Goal: Task Accomplishment & Management: Use online tool/utility

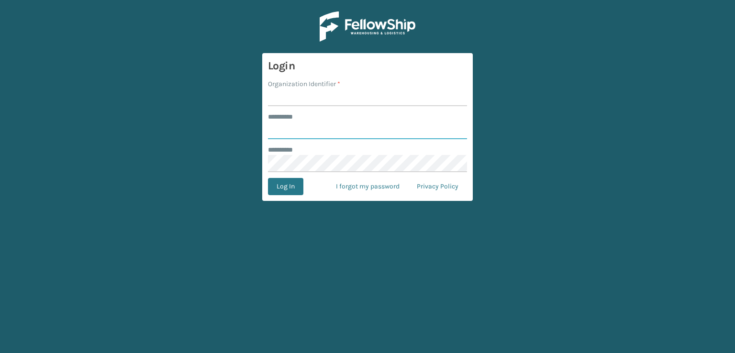
type input "***"
click at [321, 100] on input "Organization Identifier *" at bounding box center [367, 97] width 199 height 17
type input "sleepgeekz warehouse"
click at [272, 188] on button "Log In" at bounding box center [285, 186] width 35 height 17
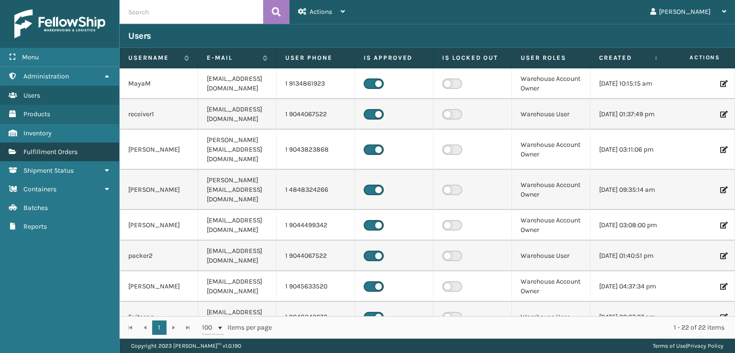
click at [89, 148] on link "Fulfillment Orders" at bounding box center [59, 152] width 119 height 19
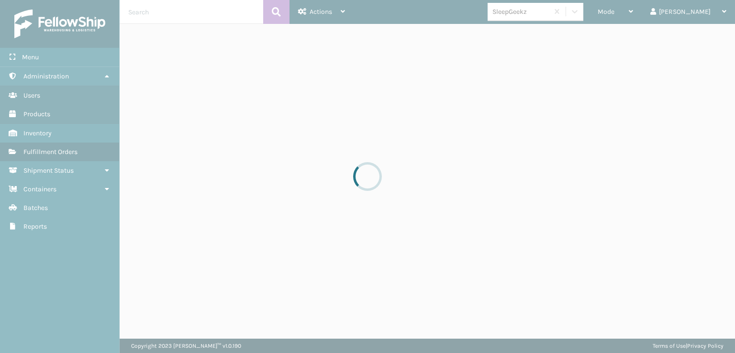
drag, startPoint x: 123, startPoint y: 150, endPoint x: 199, endPoint y: 117, distance: 81.8
click at [199, 117] on div at bounding box center [367, 176] width 735 height 353
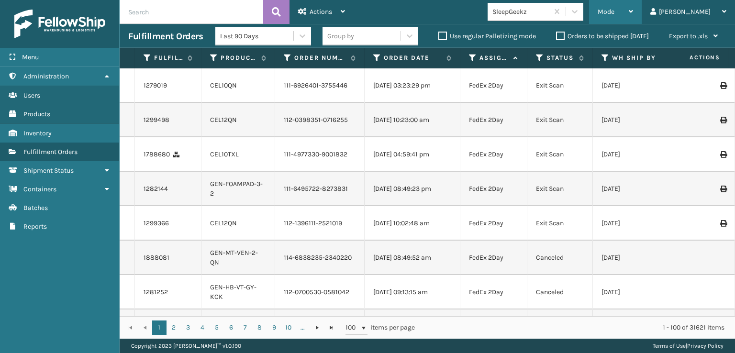
click at [614, 10] on span "Mode" at bounding box center [606, 12] width 17 height 8
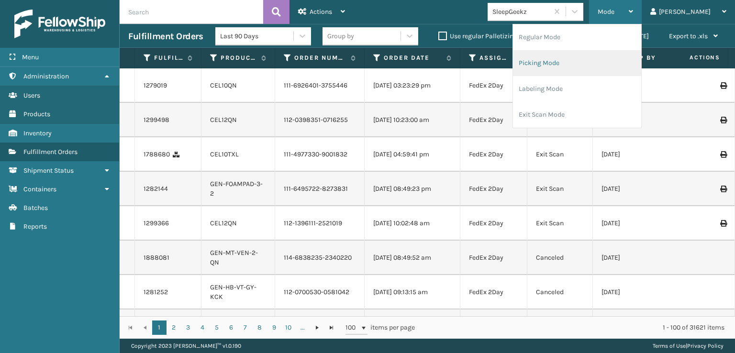
click at [590, 57] on li "Picking Mode" at bounding box center [577, 63] width 128 height 26
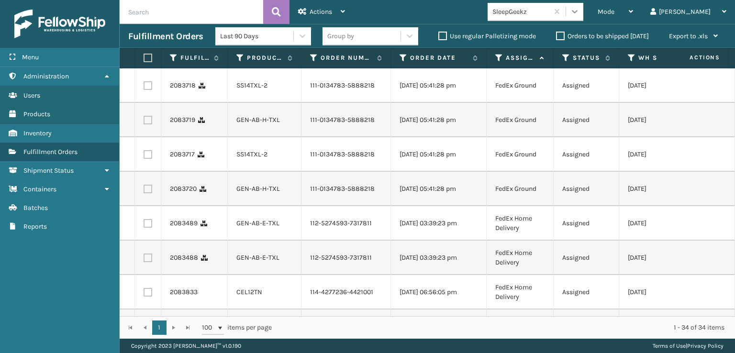
click at [579, 8] on icon at bounding box center [575, 12] width 10 height 10
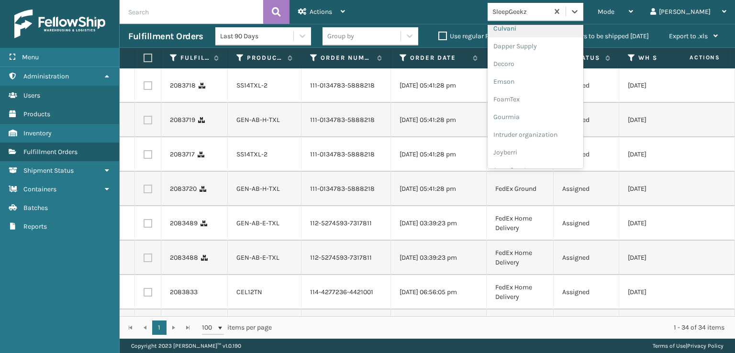
scroll to position [191, 0]
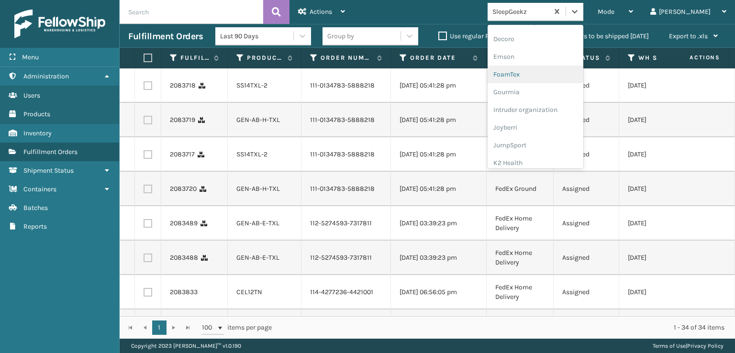
click at [550, 79] on div "FoamTex" at bounding box center [535, 75] width 96 height 18
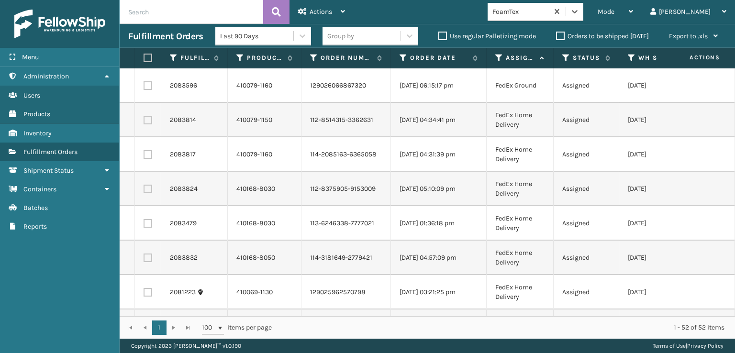
click at [149, 58] on label at bounding box center [147, 58] width 6 height 9
click at [144, 58] on input "checkbox" at bounding box center [144, 58] width 0 height 6
checkbox input "true"
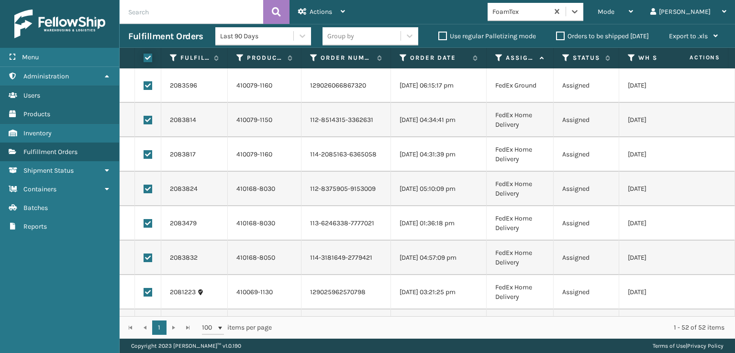
checkbox input "true"
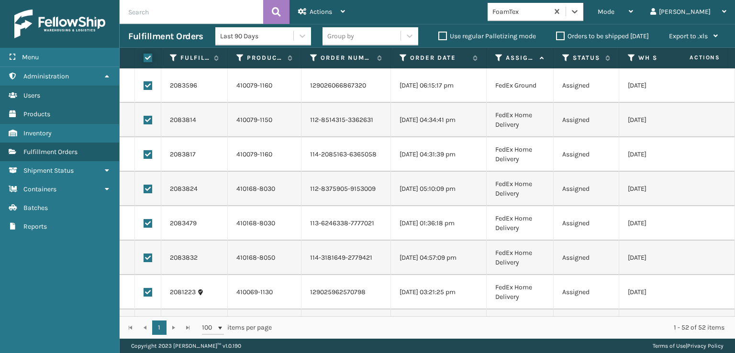
checkbox input "true"
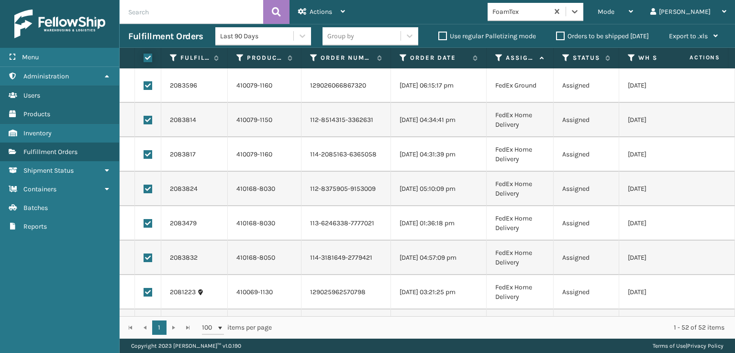
checkbox input "true"
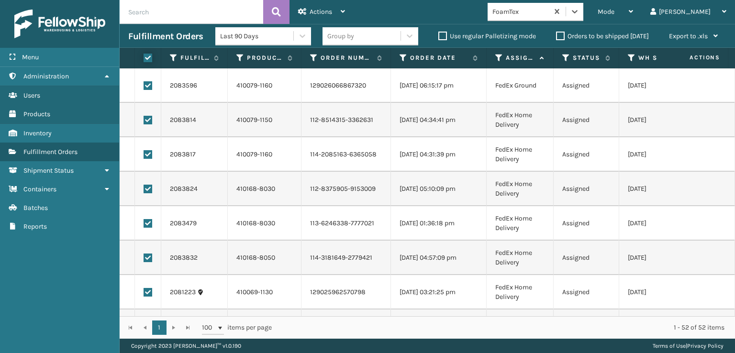
checkbox input "true"
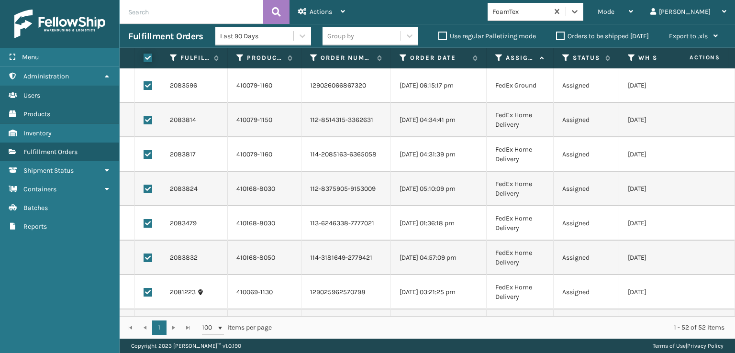
checkbox input "true"
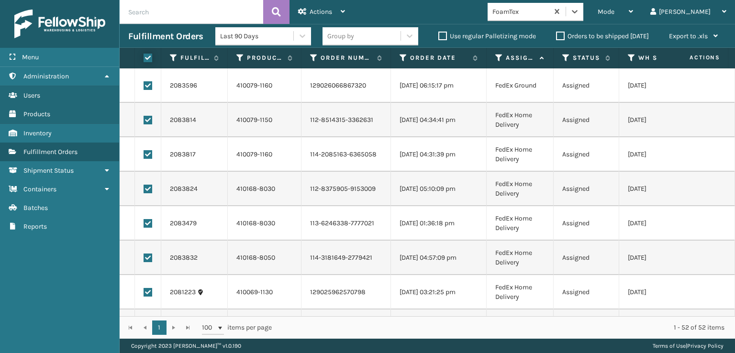
checkbox input "true"
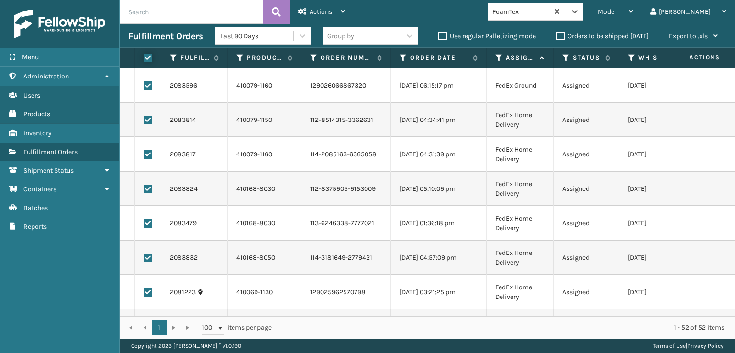
checkbox input "true"
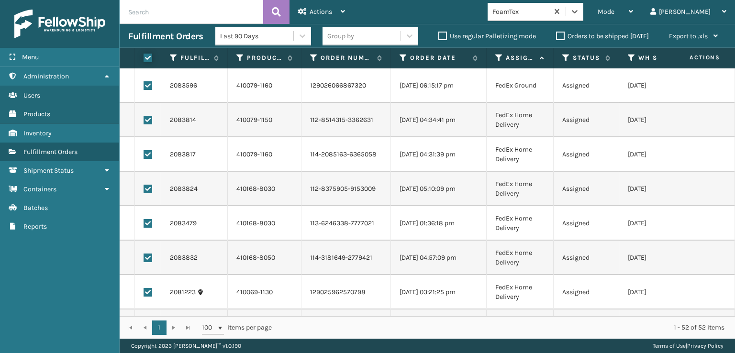
checkbox input "true"
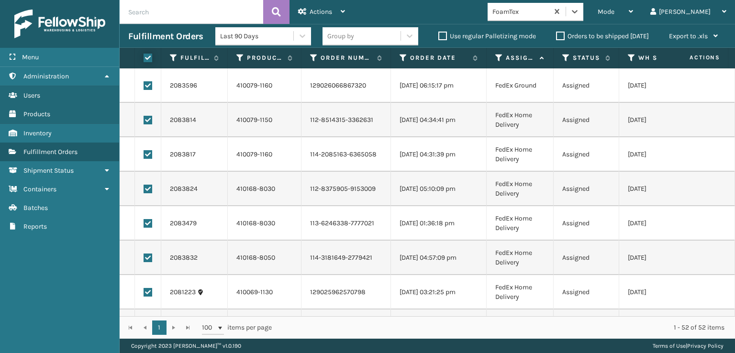
checkbox input "true"
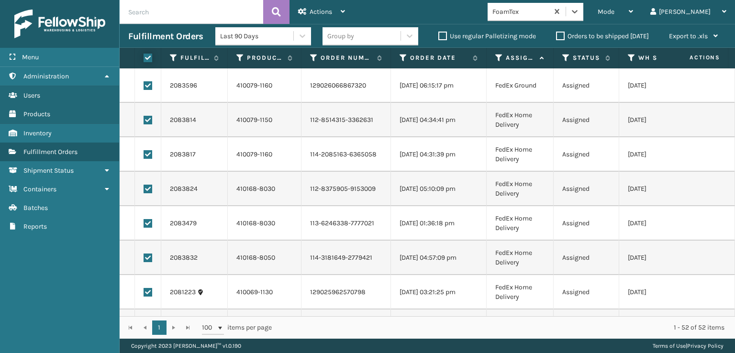
checkbox input "true"
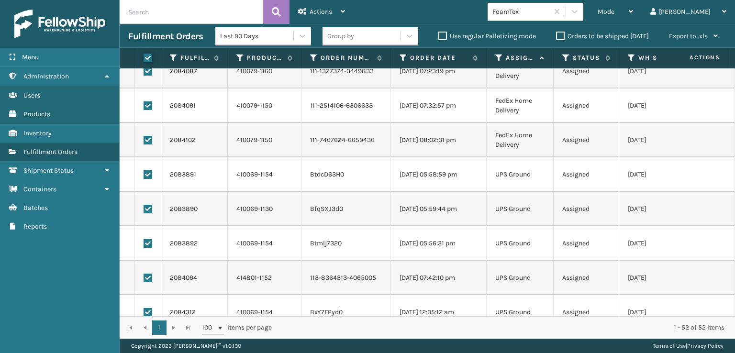
scroll to position [1196, 0]
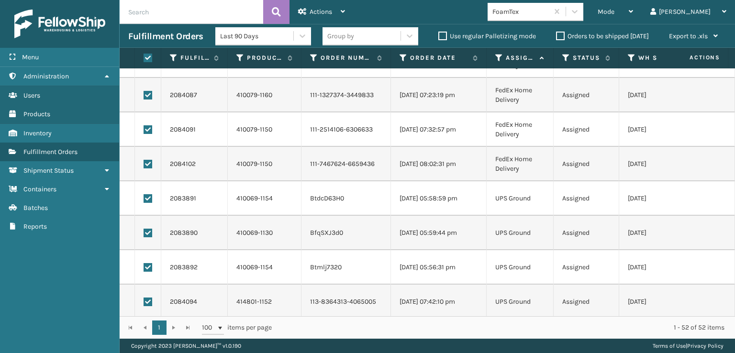
click at [151, 196] on label at bounding box center [148, 198] width 9 height 9
click at [144, 196] on input "checkbox" at bounding box center [144, 197] width 0 height 6
checkbox input "false"
click at [149, 231] on label at bounding box center [148, 233] width 9 height 9
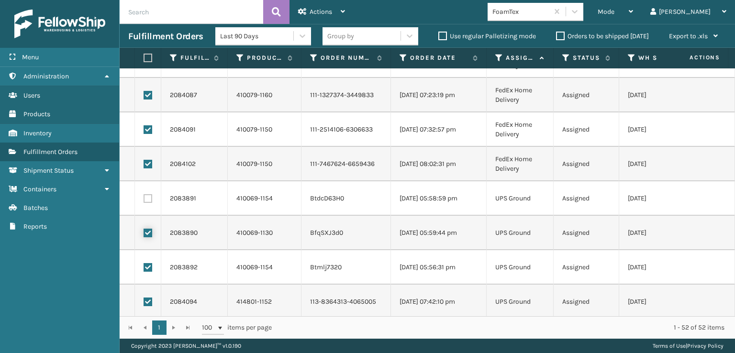
click at [144, 231] on input "checkbox" at bounding box center [144, 232] width 0 height 6
checkbox input "false"
click at [147, 265] on label at bounding box center [148, 267] width 9 height 9
click at [144, 265] on input "checkbox" at bounding box center [144, 266] width 0 height 6
checkbox input "false"
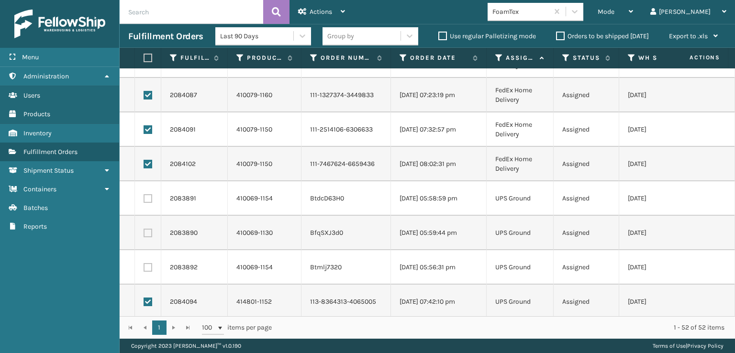
click at [150, 298] on label at bounding box center [148, 302] width 9 height 9
click at [144, 298] on input "checkbox" at bounding box center [144, 301] width 0 height 6
checkbox input "false"
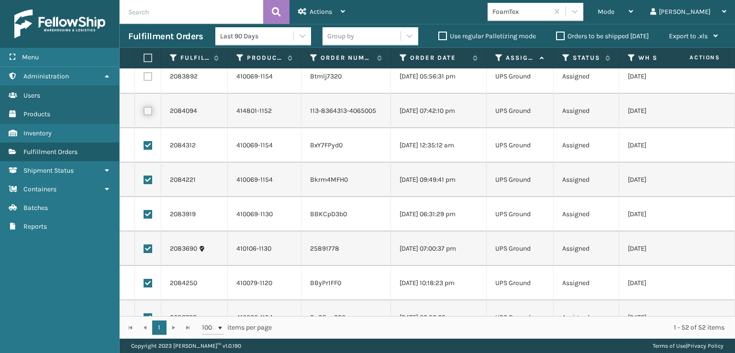
scroll to position [1387, 0]
click at [144, 144] on label at bounding box center [148, 145] width 9 height 9
click at [144, 144] on input "checkbox" at bounding box center [144, 144] width 0 height 6
checkbox input "false"
click at [149, 175] on label at bounding box center [148, 179] width 9 height 9
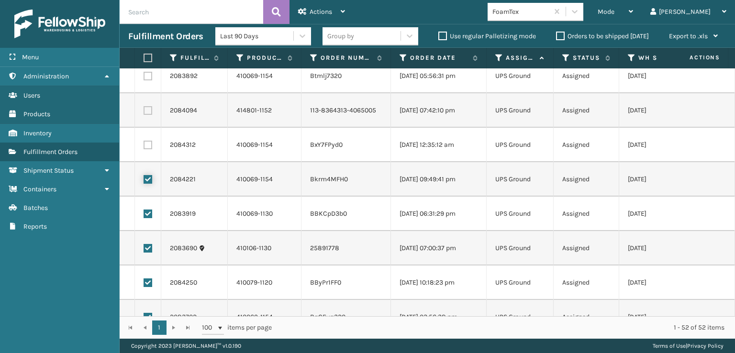
click at [144, 175] on input "checkbox" at bounding box center [144, 178] width 0 height 6
checkbox input "false"
click at [147, 215] on label at bounding box center [148, 214] width 9 height 9
click at [144, 215] on input "checkbox" at bounding box center [144, 213] width 0 height 6
checkbox input "false"
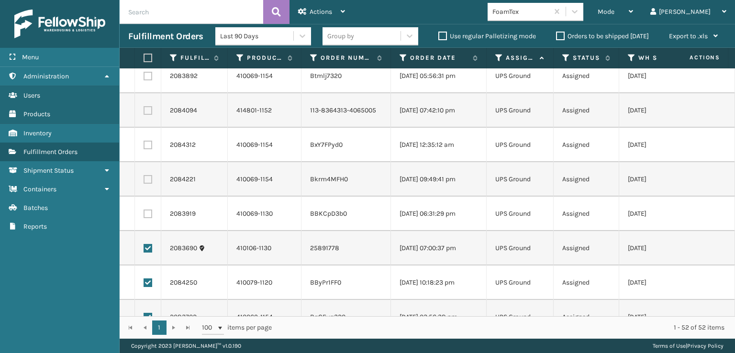
drag, startPoint x: 150, startPoint y: 248, endPoint x: 147, endPoint y: 283, distance: 35.5
click at [150, 248] on label at bounding box center [148, 248] width 9 height 9
click at [144, 248] on input "checkbox" at bounding box center [144, 247] width 0 height 6
checkbox input "false"
click at [147, 284] on label at bounding box center [148, 282] width 9 height 9
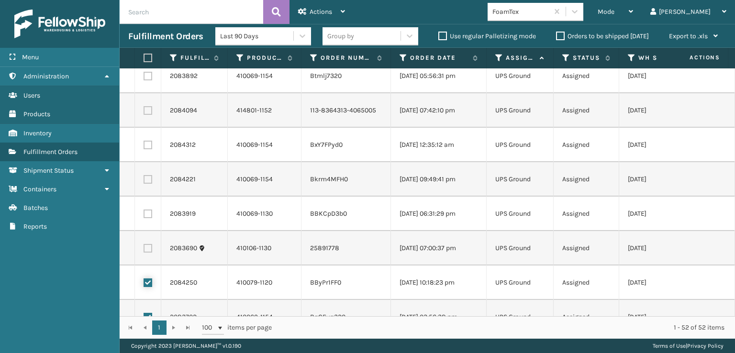
click at [144, 284] on input "checkbox" at bounding box center [144, 281] width 0 height 6
checkbox input "false"
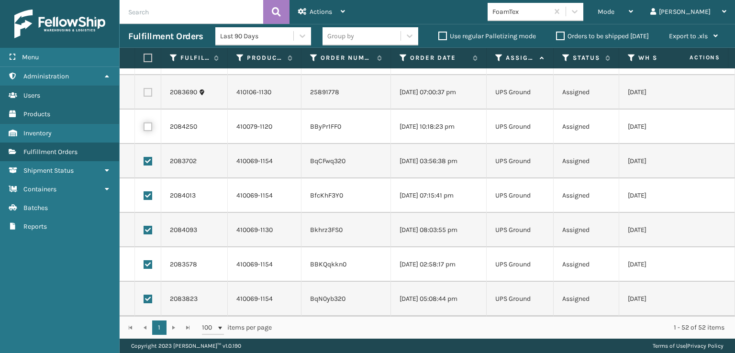
scroll to position [1550, 0]
click at [147, 157] on label at bounding box center [148, 161] width 9 height 9
click at [144, 157] on input "checkbox" at bounding box center [144, 160] width 0 height 6
checkbox input "false"
click at [147, 182] on td at bounding box center [148, 195] width 26 height 34
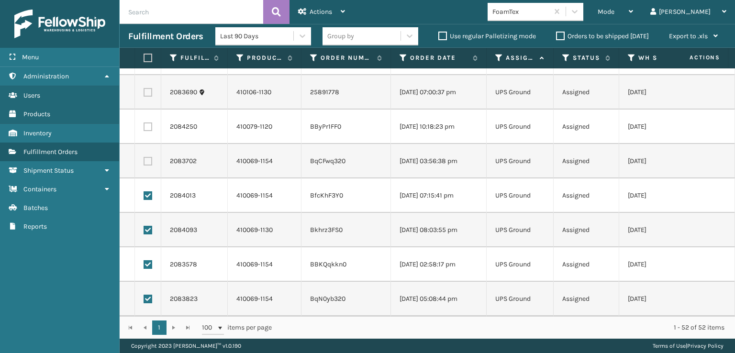
click at [147, 191] on label at bounding box center [148, 195] width 9 height 9
click at [144, 191] on input "checkbox" at bounding box center [144, 194] width 0 height 6
checkbox input "false"
click at [149, 226] on label at bounding box center [148, 230] width 9 height 9
click at [144, 226] on input "checkbox" at bounding box center [144, 229] width 0 height 6
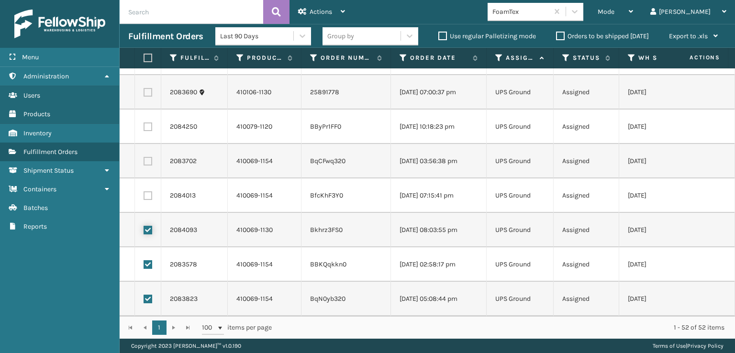
checkbox input "false"
click at [144, 260] on label at bounding box center [148, 264] width 9 height 9
click at [144, 260] on input "checkbox" at bounding box center [144, 263] width 0 height 6
checkbox input "false"
click at [146, 295] on label at bounding box center [148, 299] width 9 height 9
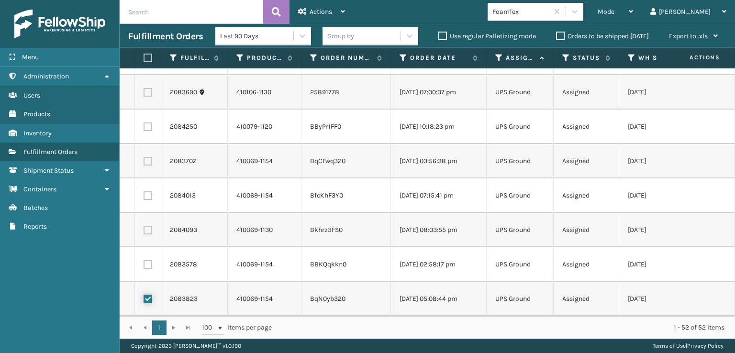
click at [144, 295] on input "checkbox" at bounding box center [144, 298] width 0 height 6
checkbox input "false"
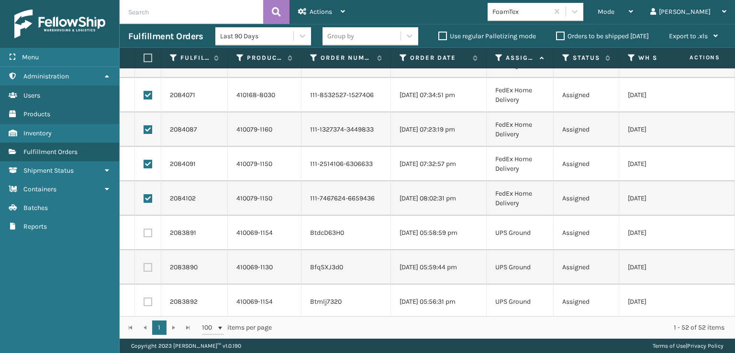
scroll to position [1119, 0]
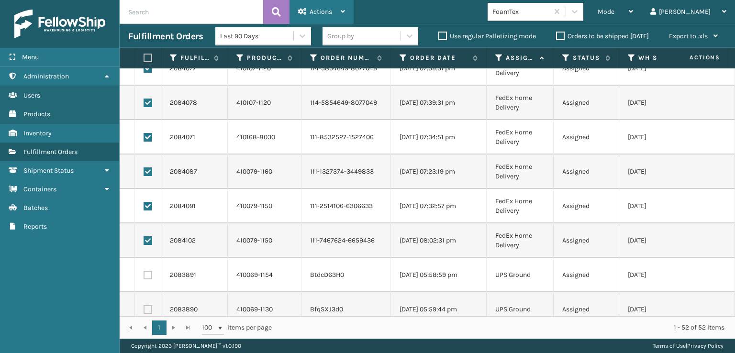
click at [314, 6] on div "Actions" at bounding box center [321, 12] width 47 height 24
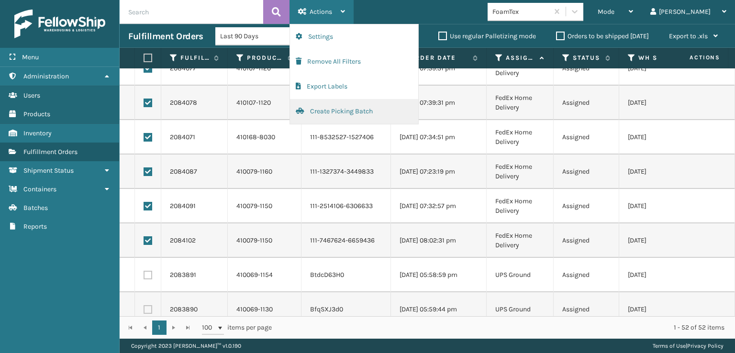
click at [346, 113] on button "Create Picking Batch" at bounding box center [354, 111] width 128 height 25
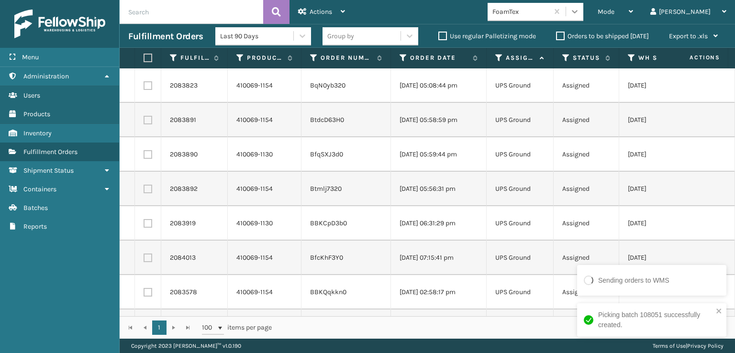
click at [579, 11] on icon at bounding box center [575, 12] width 10 height 10
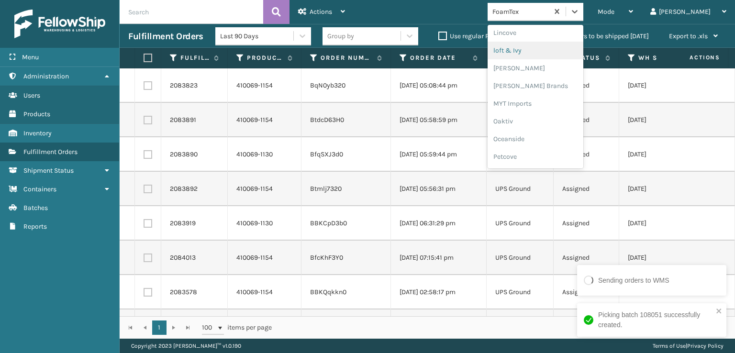
scroll to position [398, 0]
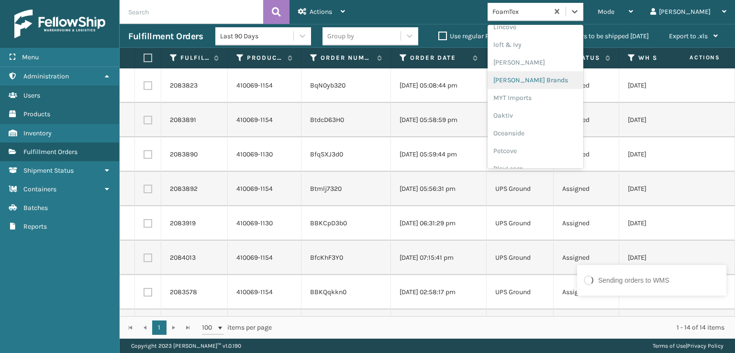
click at [566, 79] on div "[PERSON_NAME] Brands" at bounding box center [535, 80] width 96 height 18
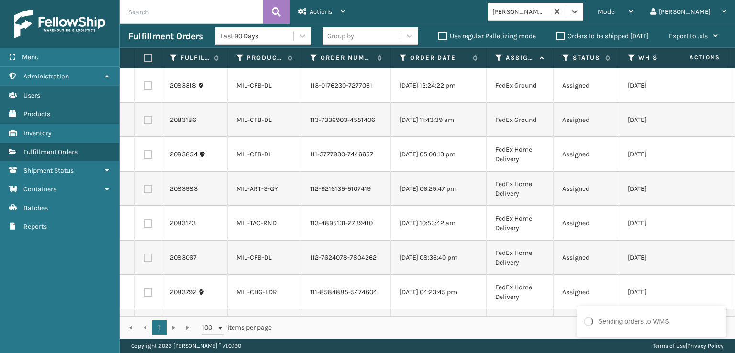
click at [147, 58] on label at bounding box center [147, 58] width 6 height 9
click at [144, 58] on input "checkbox" at bounding box center [144, 58] width 0 height 6
checkbox input "true"
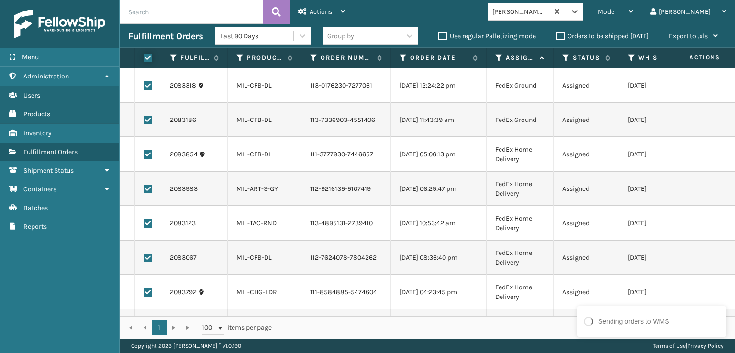
checkbox input "true"
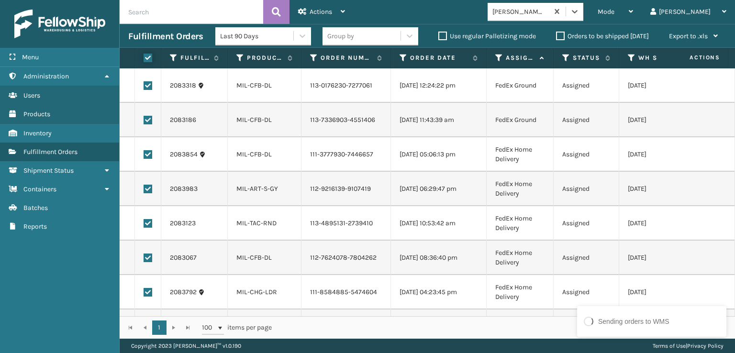
checkbox input "true"
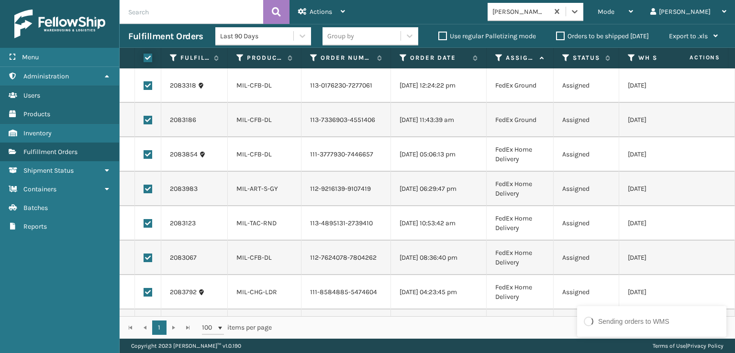
checkbox input "true"
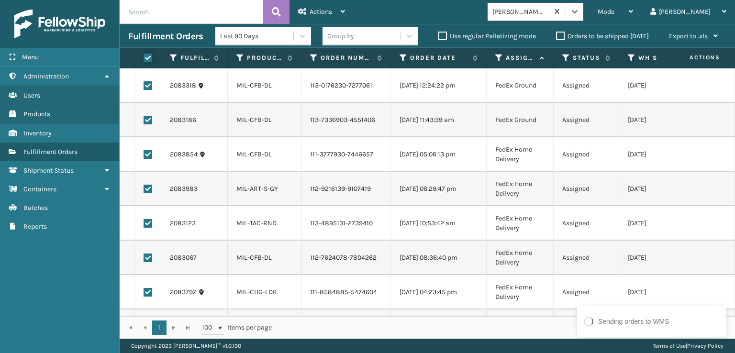
checkbox input "true"
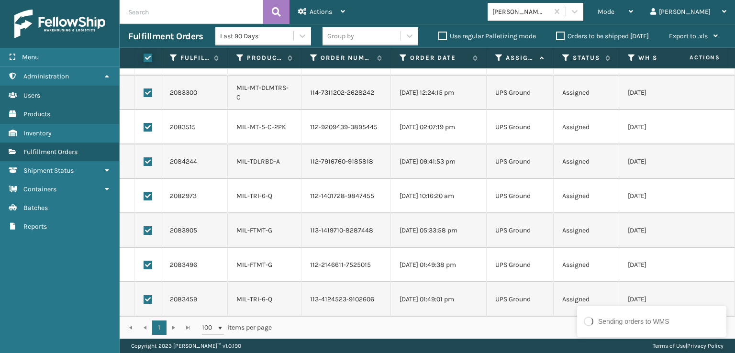
scroll to position [448, 0]
click at [147, 295] on label at bounding box center [148, 299] width 9 height 9
click at [144, 295] on input "checkbox" at bounding box center [144, 298] width 0 height 6
checkbox input "false"
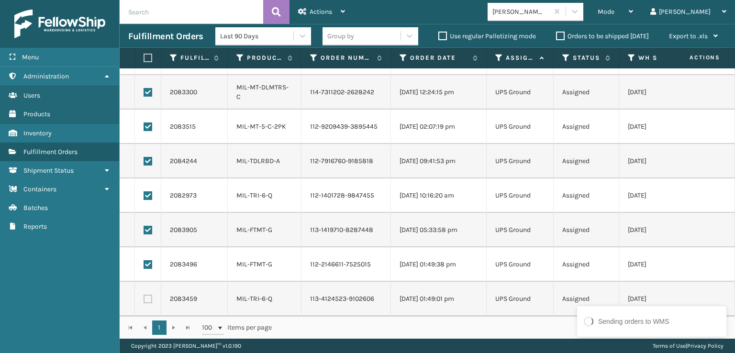
click at [147, 260] on label at bounding box center [148, 264] width 9 height 9
click at [144, 260] on input "checkbox" at bounding box center [144, 263] width 0 height 6
checkbox input "false"
click at [144, 226] on label at bounding box center [148, 230] width 9 height 9
click at [144, 226] on input "checkbox" at bounding box center [144, 229] width 0 height 6
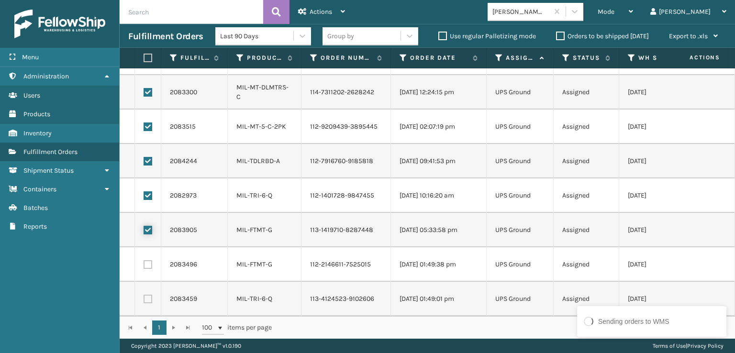
checkbox input "false"
click at [147, 191] on label at bounding box center [148, 195] width 9 height 9
click at [144, 191] on input "checkbox" at bounding box center [144, 194] width 0 height 6
checkbox input "false"
click at [148, 157] on label at bounding box center [148, 161] width 9 height 9
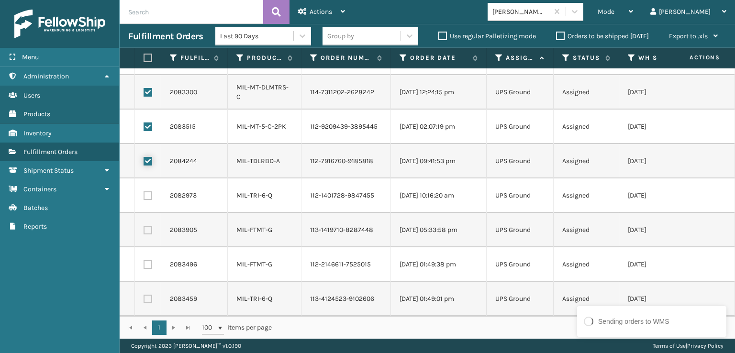
click at [144, 157] on input "checkbox" at bounding box center [144, 160] width 0 height 6
checkbox input "false"
click at [148, 123] on label at bounding box center [148, 126] width 9 height 9
click at [144, 123] on input "checkbox" at bounding box center [144, 125] width 0 height 6
checkbox input "false"
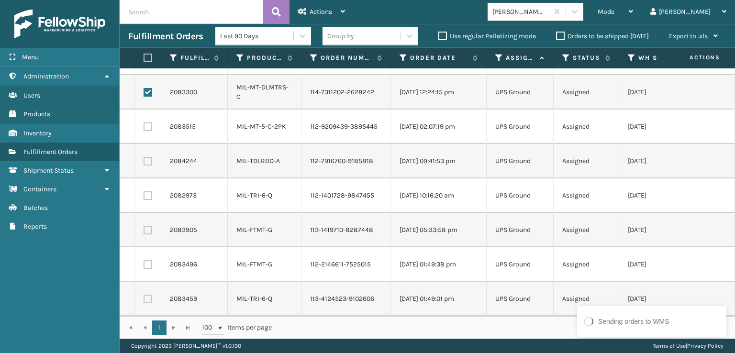
click at [148, 88] on label at bounding box center [148, 92] width 9 height 9
click at [144, 88] on input "checkbox" at bounding box center [144, 91] width 0 height 6
checkbox input "false"
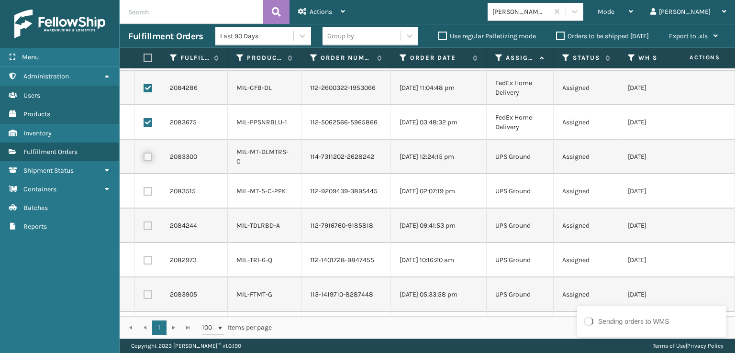
scroll to position [352, 0]
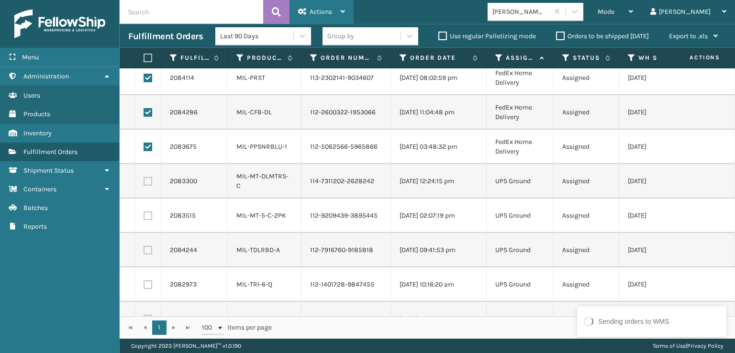
click at [327, 16] on div "Actions" at bounding box center [321, 12] width 47 height 24
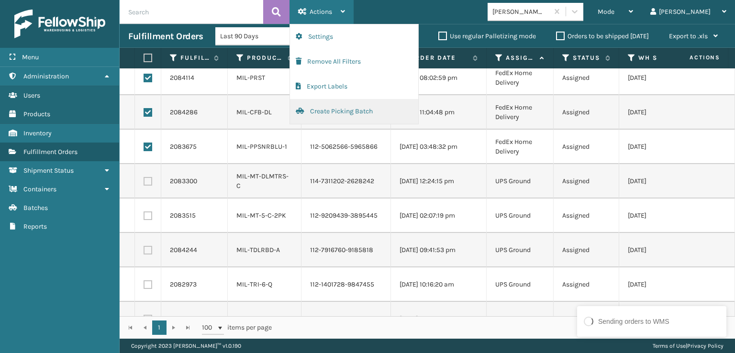
click at [322, 111] on button "Create Picking Batch" at bounding box center [354, 111] width 128 height 25
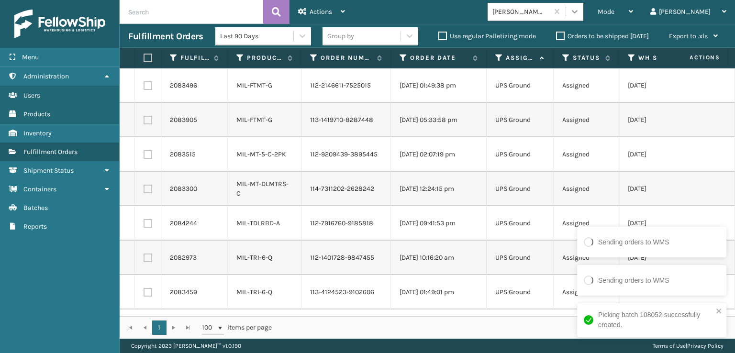
click at [583, 17] on div at bounding box center [574, 11] width 17 height 17
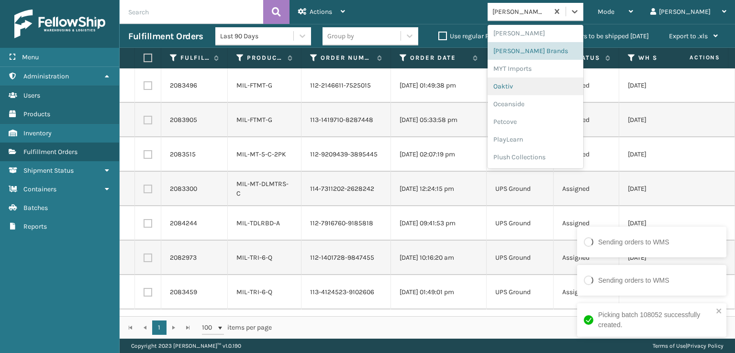
scroll to position [446, 0]
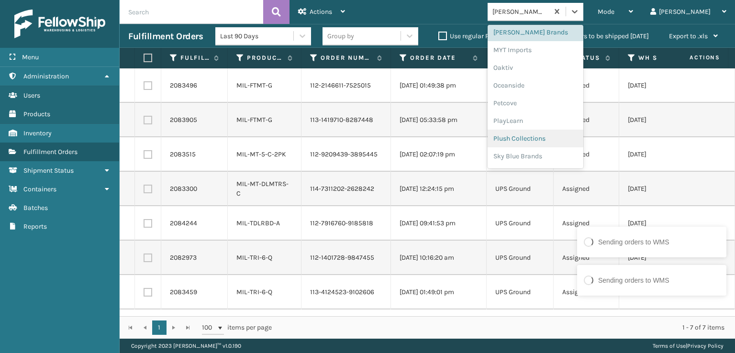
click at [561, 144] on div "Plush Collections" at bounding box center [535, 139] width 96 height 18
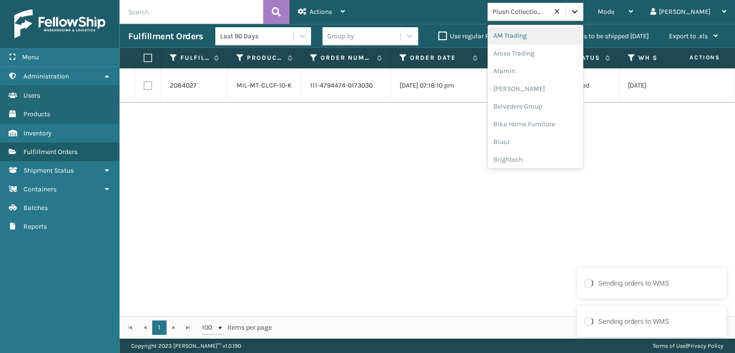
click at [579, 12] on icon at bounding box center [575, 12] width 10 height 10
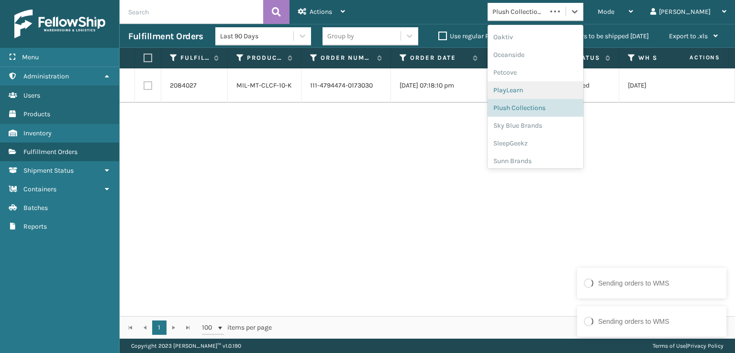
scroll to position [480, 0]
click at [564, 135] on div "SleepGeekz" at bounding box center [535, 140] width 96 height 18
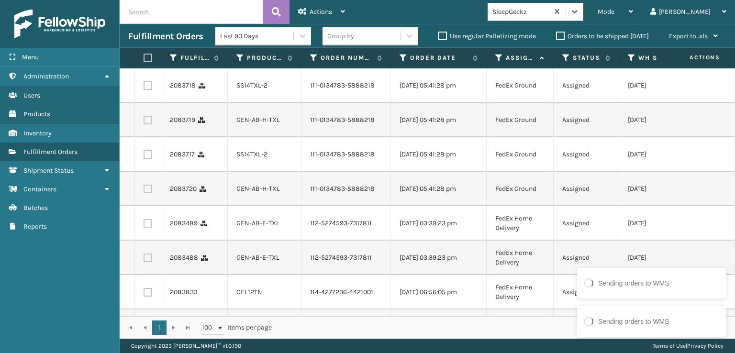
click at [147, 88] on label at bounding box center [148, 85] width 9 height 9
click at [144, 88] on input "checkbox" at bounding box center [144, 84] width 0 height 6
checkbox input "true"
click at [147, 124] on label at bounding box center [148, 120] width 9 height 9
click at [144, 122] on input "checkbox" at bounding box center [144, 119] width 0 height 6
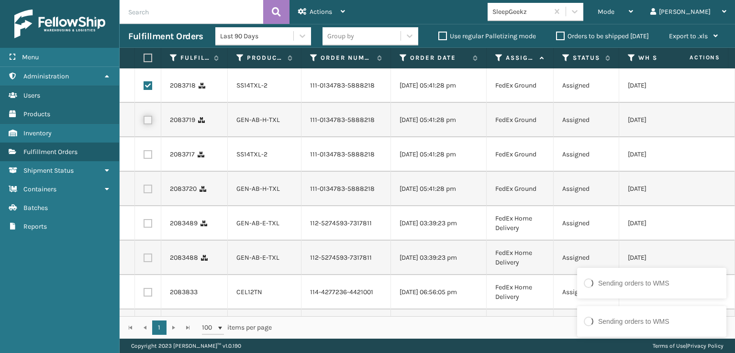
checkbox input "true"
click at [148, 159] on label at bounding box center [148, 154] width 9 height 9
click at [144, 156] on input "checkbox" at bounding box center [144, 153] width 0 height 6
checkbox input "true"
click at [146, 193] on label at bounding box center [148, 189] width 9 height 9
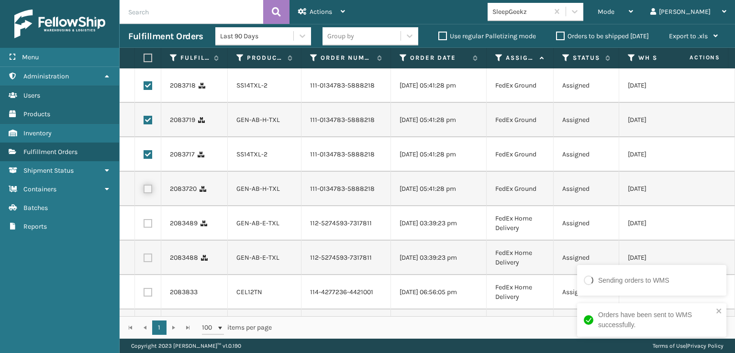
click at [144, 191] on input "checkbox" at bounding box center [144, 188] width 0 height 6
checkbox input "true"
click at [144, 228] on label at bounding box center [148, 223] width 9 height 9
click at [144, 225] on input "checkbox" at bounding box center [144, 222] width 0 height 6
checkbox input "true"
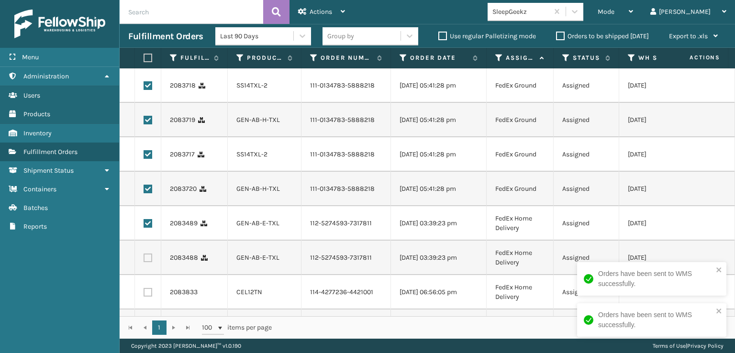
click at [147, 262] on label at bounding box center [148, 258] width 9 height 9
click at [144, 260] on input "checkbox" at bounding box center [144, 257] width 0 height 6
checkbox input "true"
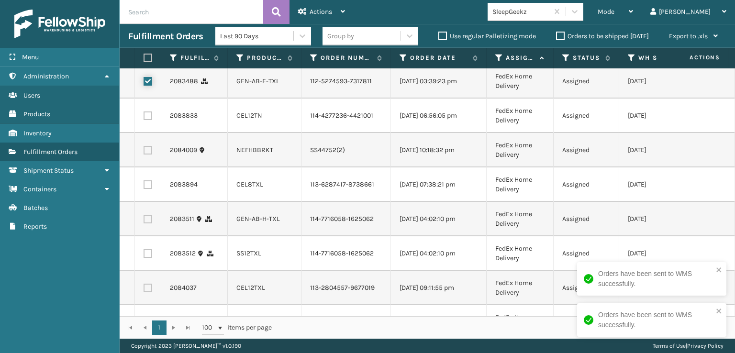
scroll to position [191, 0]
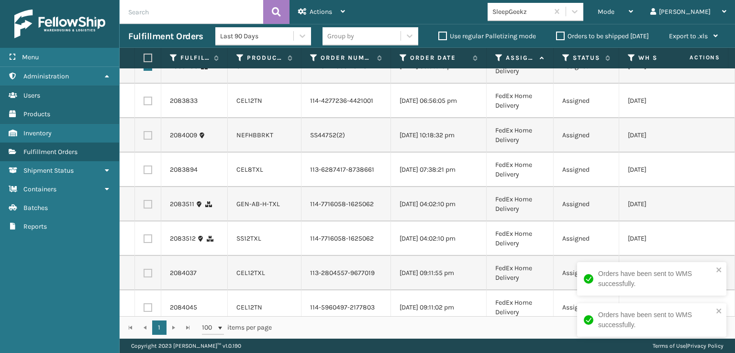
click at [144, 105] on label at bounding box center [148, 101] width 9 height 9
click at [144, 103] on input "checkbox" at bounding box center [144, 100] width 0 height 6
checkbox input "true"
click at [147, 174] on label at bounding box center [148, 170] width 9 height 9
click at [144, 172] on input "checkbox" at bounding box center [144, 169] width 0 height 6
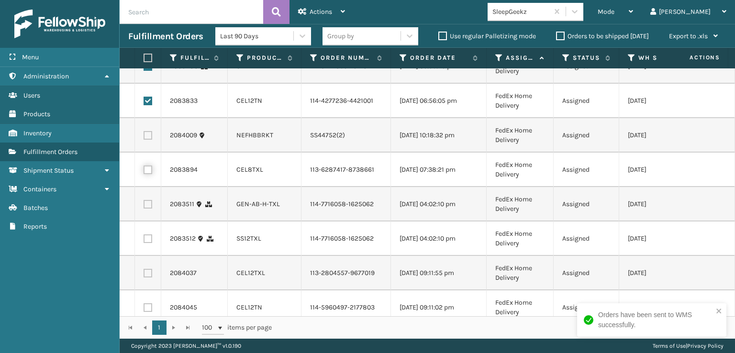
checkbox input "true"
click at [146, 209] on label at bounding box center [148, 204] width 9 height 9
click at [144, 206] on input "checkbox" at bounding box center [144, 203] width 0 height 6
checkbox input "true"
click at [147, 243] on label at bounding box center [148, 238] width 9 height 9
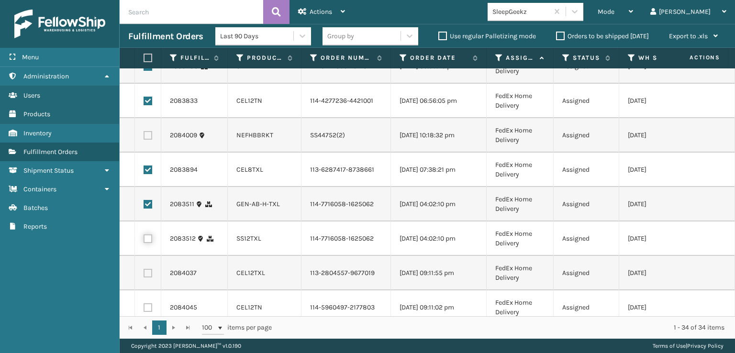
click at [144, 241] on input "checkbox" at bounding box center [144, 237] width 0 height 6
checkbox input "true"
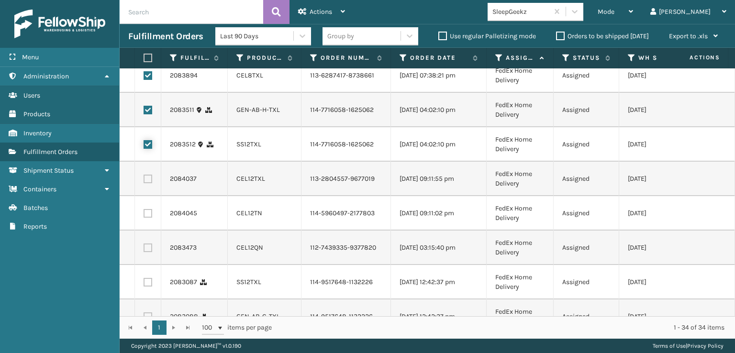
scroll to position [335, 0]
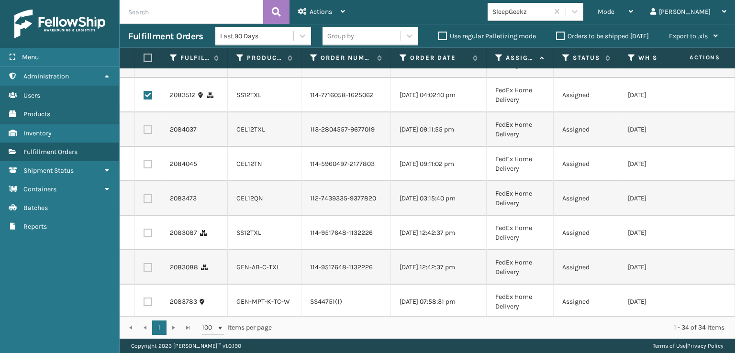
click at [151, 134] on label at bounding box center [148, 129] width 9 height 9
click at [144, 132] on input "checkbox" at bounding box center [144, 128] width 0 height 6
checkbox input "true"
click at [145, 168] on label at bounding box center [148, 164] width 9 height 9
click at [144, 166] on input "checkbox" at bounding box center [144, 163] width 0 height 6
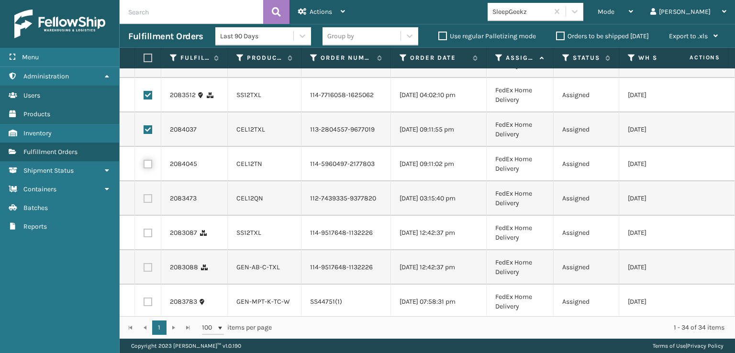
checkbox input "true"
click at [145, 203] on label at bounding box center [148, 198] width 9 height 9
click at [144, 200] on input "checkbox" at bounding box center [144, 197] width 0 height 6
checkbox input "true"
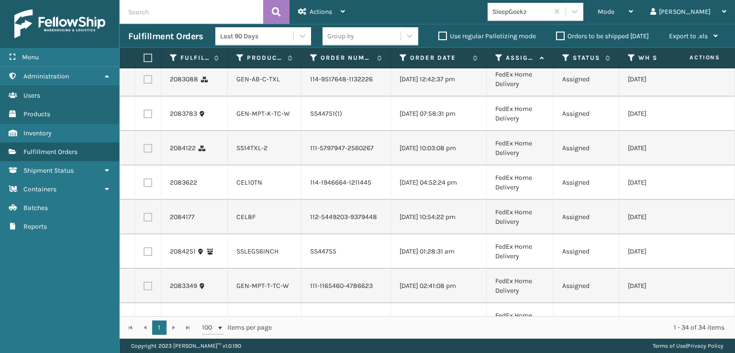
scroll to position [526, 0]
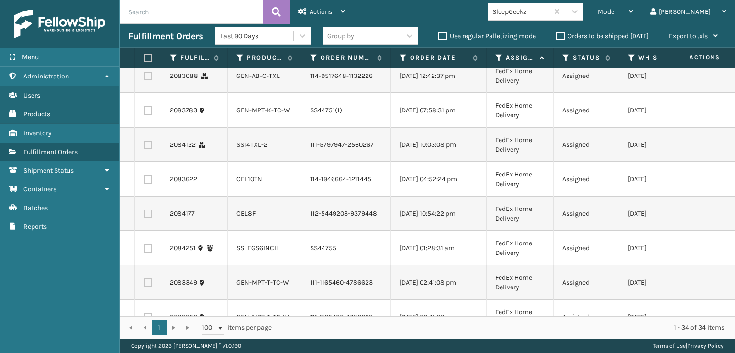
click at [147, 46] on label at bounding box center [148, 41] width 9 height 9
click at [144, 44] on input "checkbox" at bounding box center [144, 40] width 0 height 6
checkbox input "true"
click at [152, 80] on label at bounding box center [148, 76] width 9 height 9
click at [144, 78] on input "checkbox" at bounding box center [144, 75] width 0 height 6
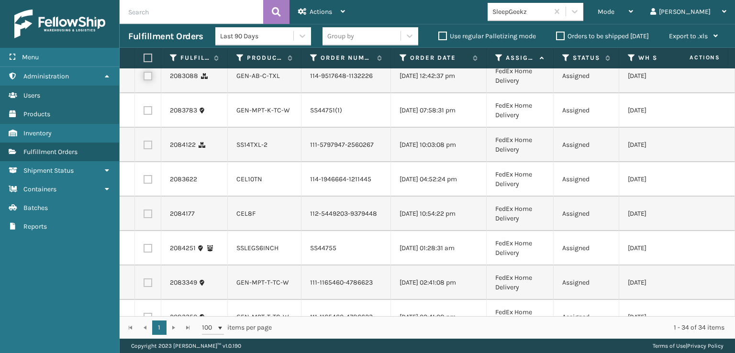
checkbox input "true"
click at [151, 149] on label at bounding box center [148, 145] width 9 height 9
click at [144, 147] on input "checkbox" at bounding box center [144, 144] width 0 height 6
checkbox input "true"
click at [151, 184] on label at bounding box center [148, 179] width 9 height 9
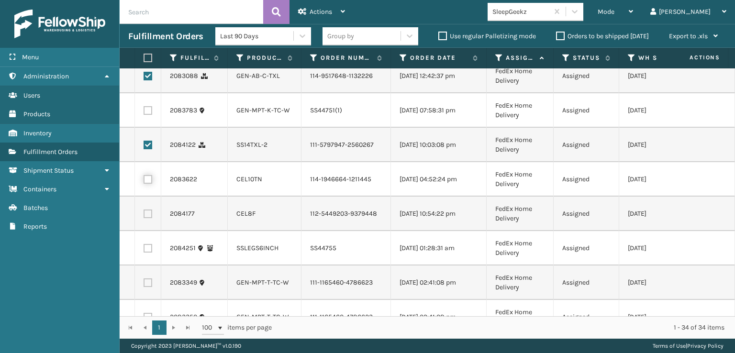
click at [144, 181] on input "checkbox" at bounding box center [144, 178] width 0 height 6
checkbox input "true"
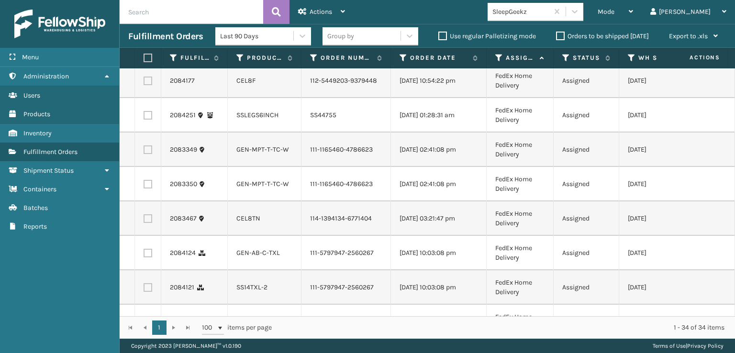
scroll to position [670, 0]
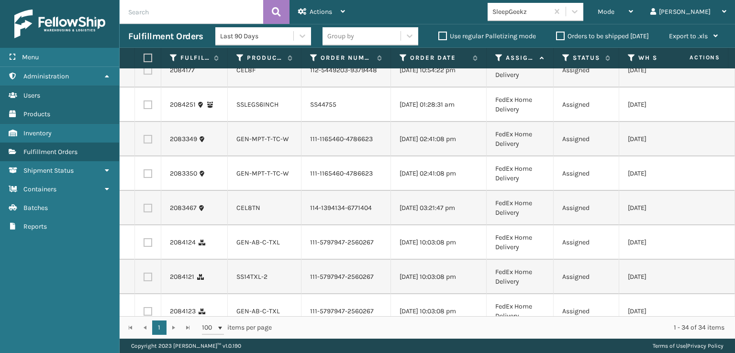
click at [145, 75] on label at bounding box center [148, 70] width 9 height 9
click at [144, 72] on input "checkbox" at bounding box center [144, 69] width 0 height 6
checkbox input "true"
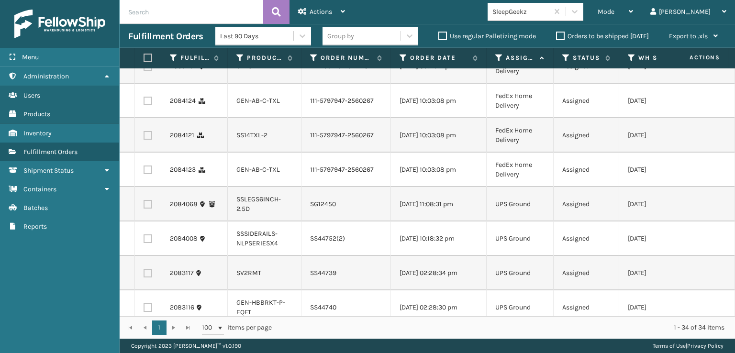
scroll to position [813, 0]
click at [148, 69] on label at bounding box center [148, 64] width 9 height 9
click at [144, 66] on input "checkbox" at bounding box center [144, 63] width 0 height 6
checkbox input "true"
click at [148, 103] on label at bounding box center [148, 99] width 9 height 9
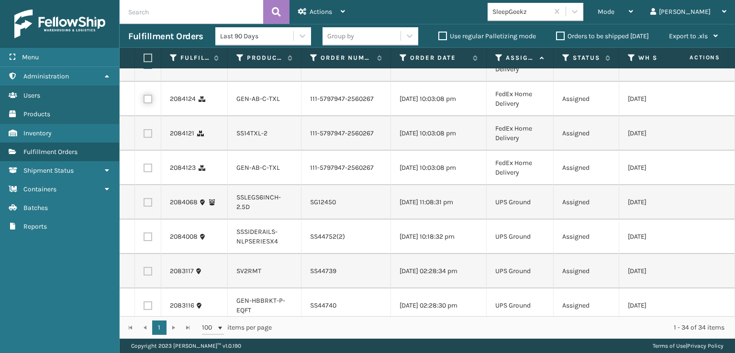
click at [144, 101] on input "checkbox" at bounding box center [144, 98] width 0 height 6
checkbox input "true"
click at [148, 138] on label at bounding box center [148, 133] width 9 height 9
click at [144, 135] on input "checkbox" at bounding box center [144, 132] width 0 height 6
checkbox input "true"
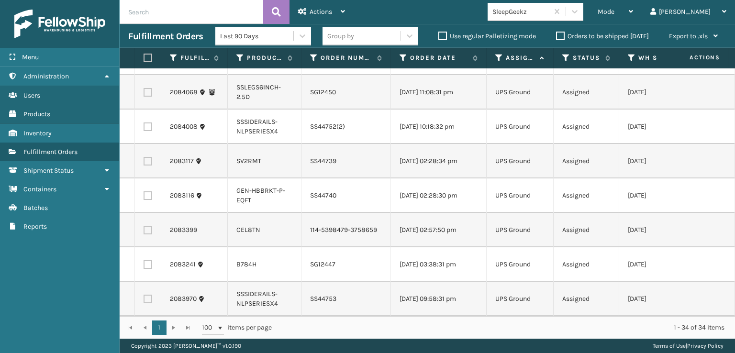
scroll to position [957, 0]
click at [150, 62] on label at bounding box center [148, 58] width 9 height 9
click at [144, 60] on input "checkbox" at bounding box center [144, 57] width 0 height 6
checkbox input "true"
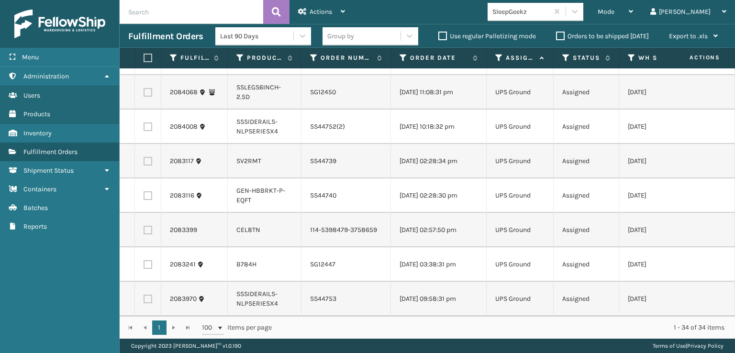
click at [149, 226] on label at bounding box center [148, 230] width 9 height 9
click at [144, 226] on input "checkbox" at bounding box center [144, 229] width 0 height 6
click at [152, 226] on label at bounding box center [148, 230] width 9 height 9
click at [144, 226] on input "checkbox" at bounding box center [144, 229] width 0 height 6
checkbox input "false"
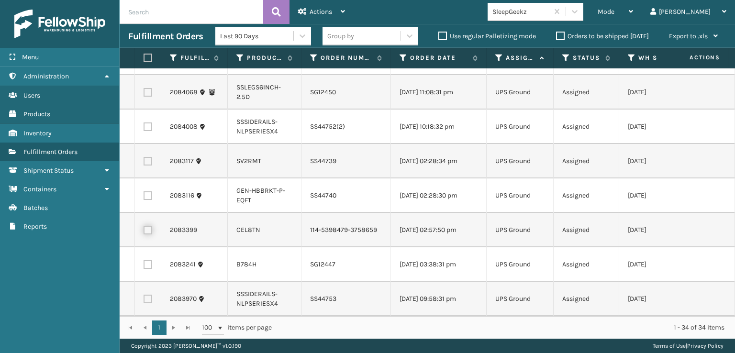
scroll to position [941, 0]
click at [339, 21] on div "Actions" at bounding box center [321, 12] width 47 height 24
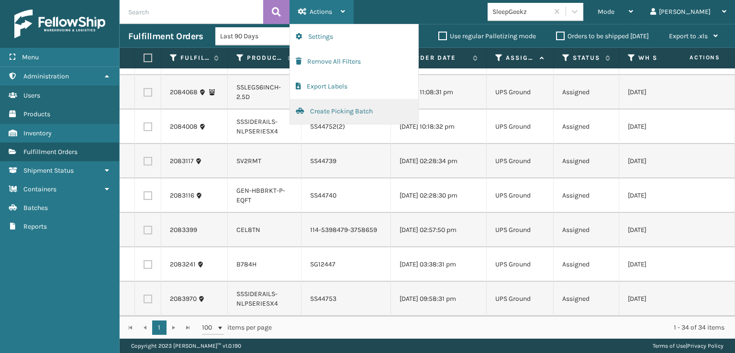
click at [346, 115] on button "Create Picking Batch" at bounding box center [354, 111] width 128 height 25
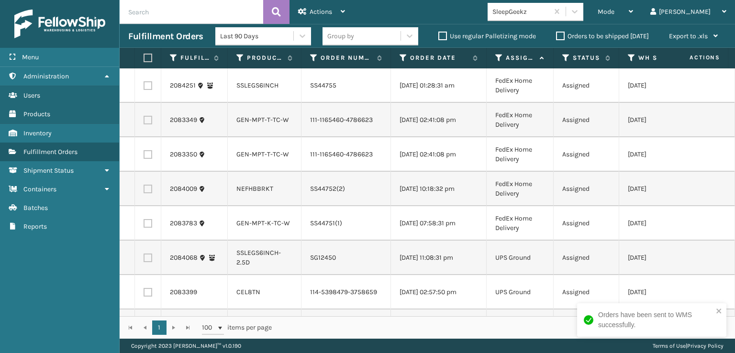
click at [149, 54] on label at bounding box center [147, 58] width 6 height 9
click at [144, 55] on input "checkbox" at bounding box center [144, 58] width 0 height 6
checkbox input "true"
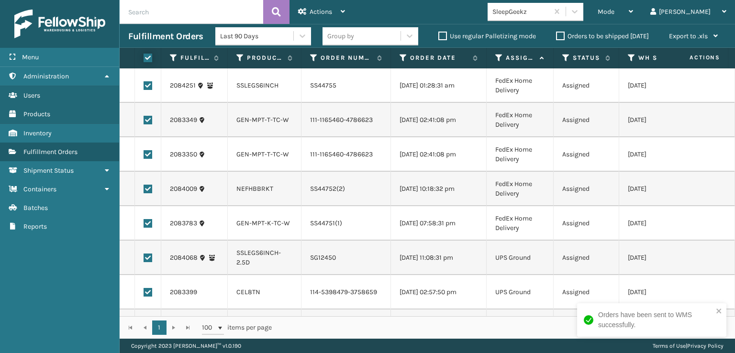
checkbox input "true"
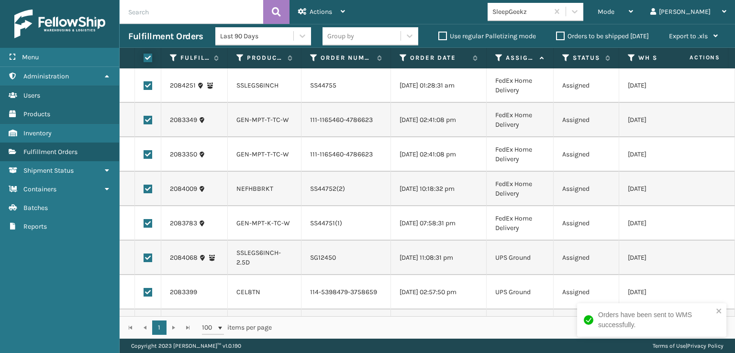
checkbox input "true"
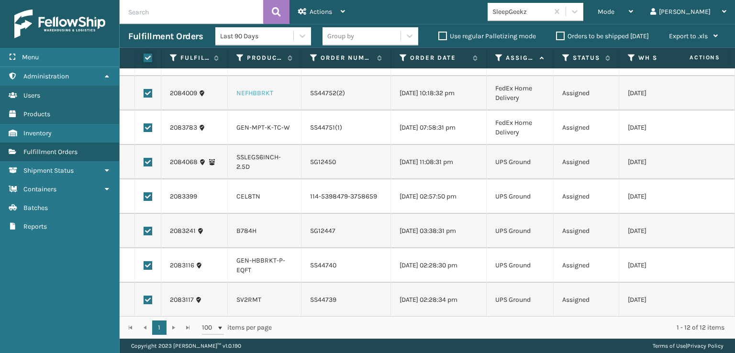
scroll to position [144, 0]
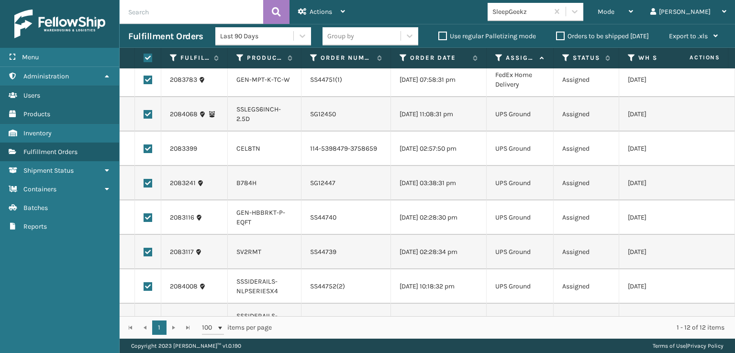
click at [149, 153] on label at bounding box center [148, 148] width 9 height 9
click at [144, 151] on input "checkbox" at bounding box center [144, 147] width 0 height 6
checkbox input "false"
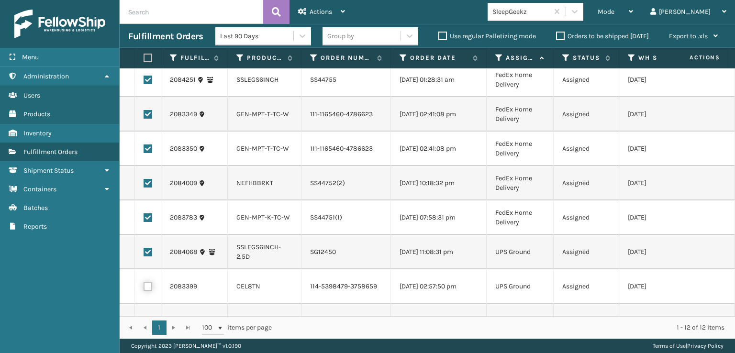
scroll to position [0, 0]
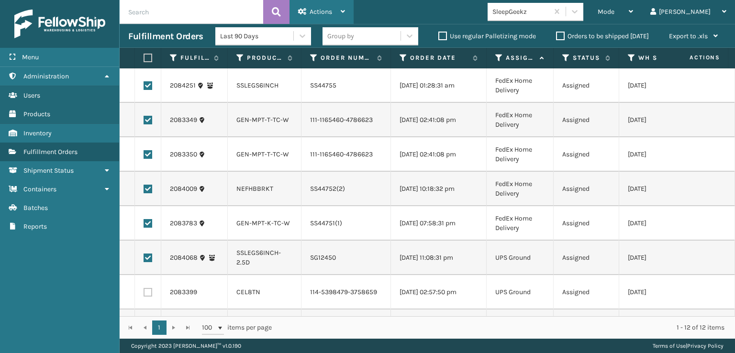
click at [312, 9] on span "Actions" at bounding box center [321, 12] width 22 height 8
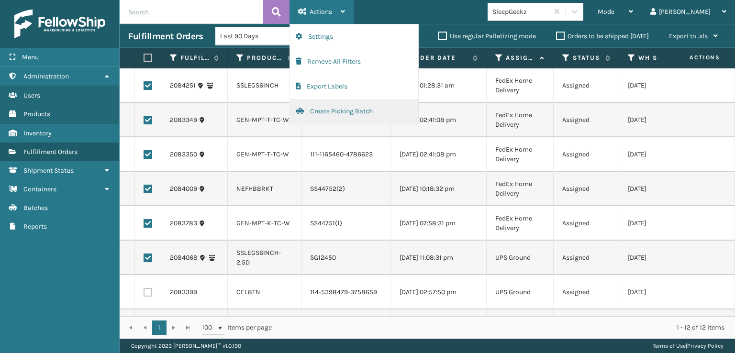
click at [348, 112] on button "Create Picking Batch" at bounding box center [354, 111] width 128 height 25
